Goal: Check status

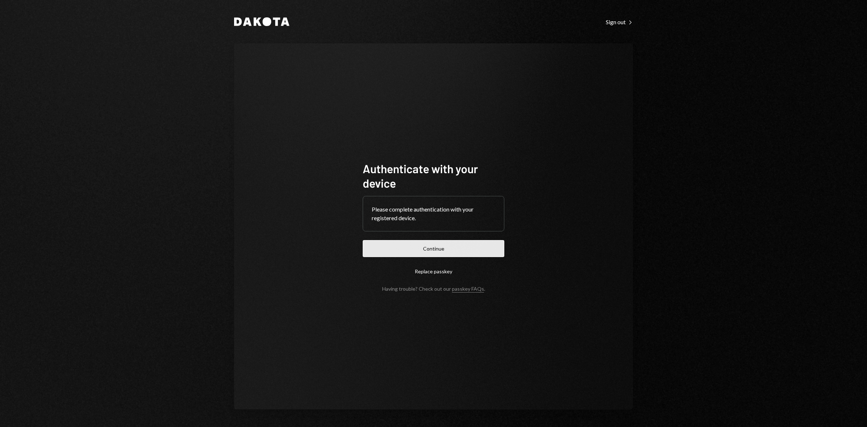
click at [439, 245] on button "Continue" at bounding box center [434, 248] width 142 height 17
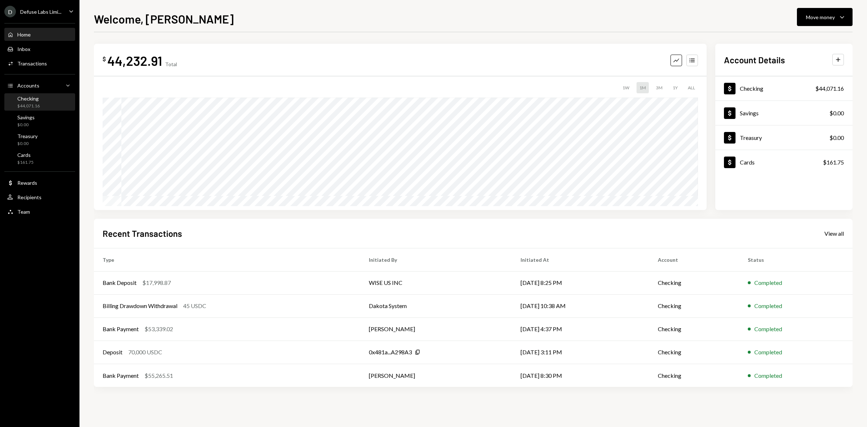
click at [24, 98] on div "Checking" at bounding box center [28, 98] width 22 height 6
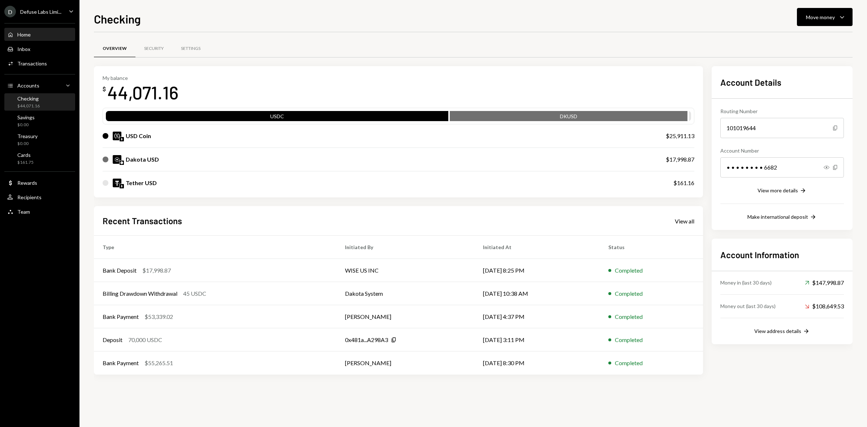
click at [32, 36] on div "Home Home" at bounding box center [39, 34] width 65 height 7
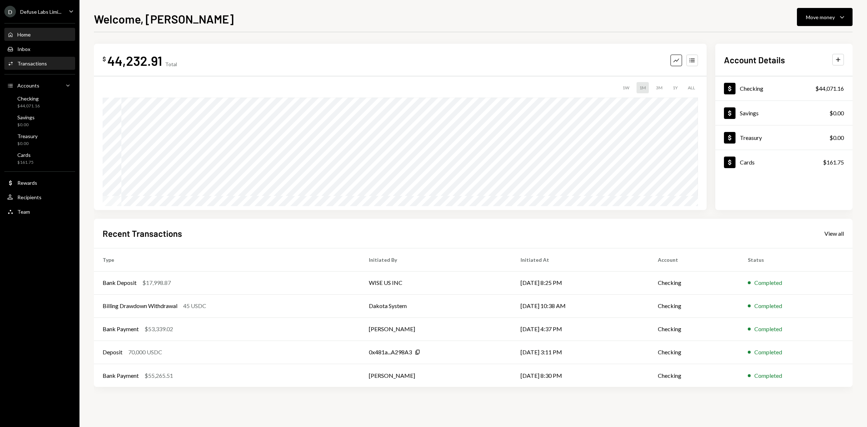
click at [44, 62] on div "Transactions" at bounding box center [32, 63] width 30 height 6
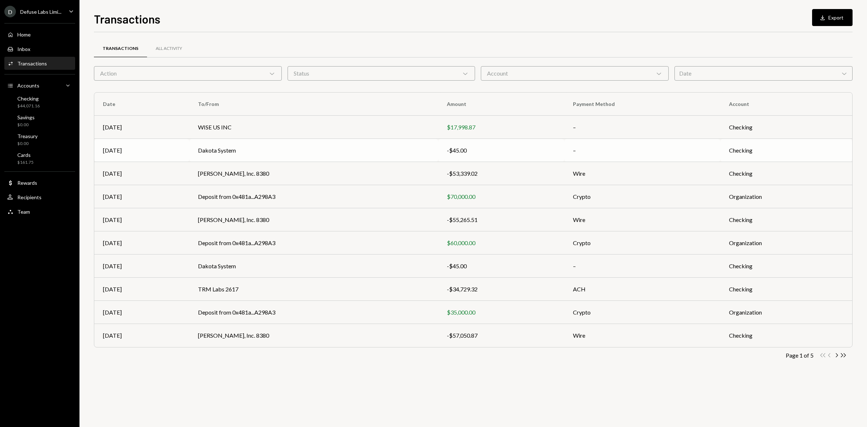
click at [371, 149] on td "Dakota System" at bounding box center [313, 150] width 249 height 23
